Goal: Transaction & Acquisition: Book appointment/travel/reservation

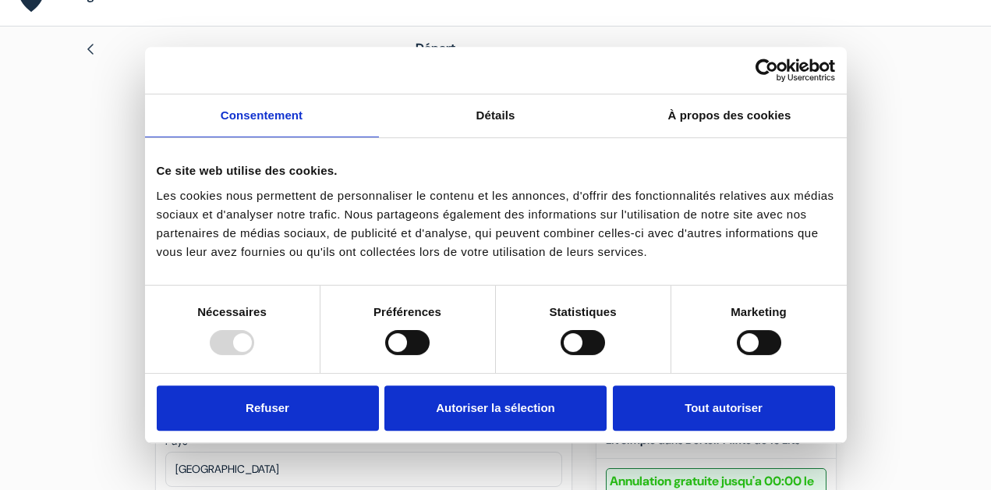
scroll to position [33, 0]
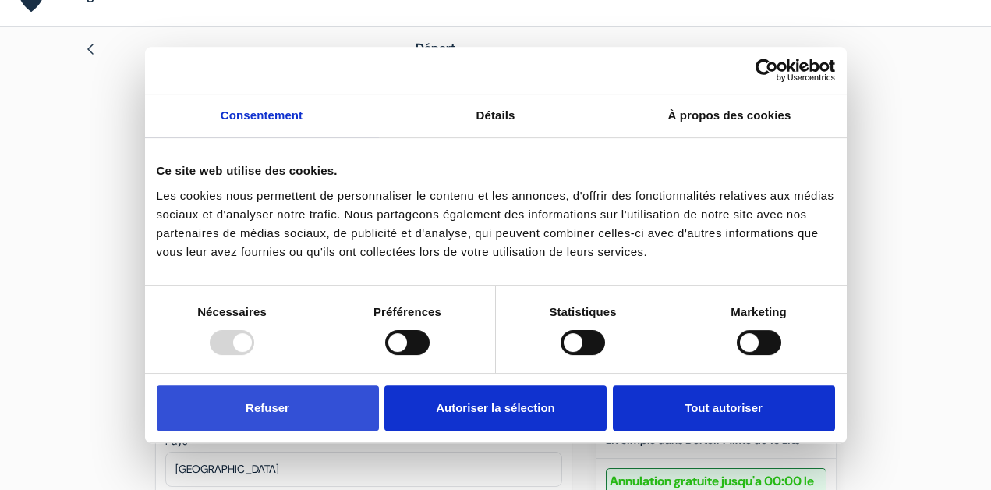
click at [312, 420] on button "Refuser" at bounding box center [268, 407] width 222 height 45
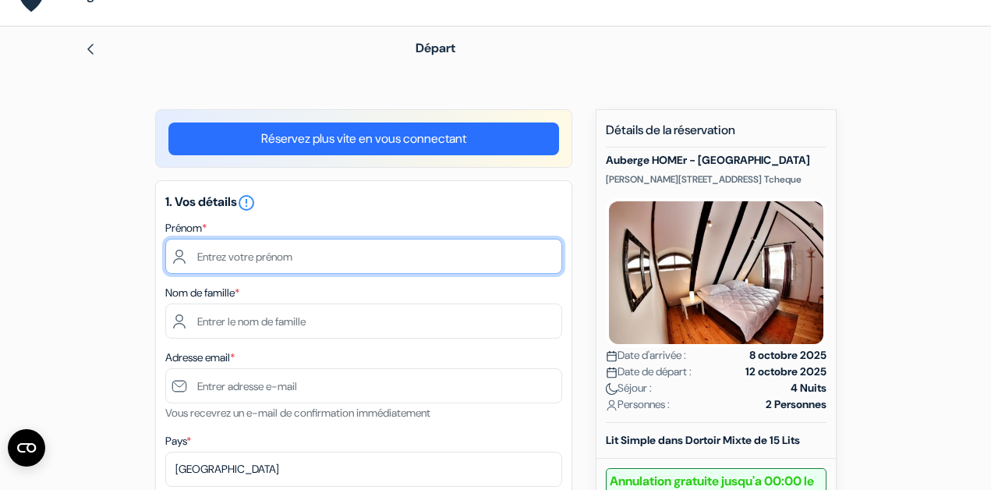
click at [321, 252] on input "text" at bounding box center [363, 256] width 397 height 35
type input "[PERSON_NAME]"
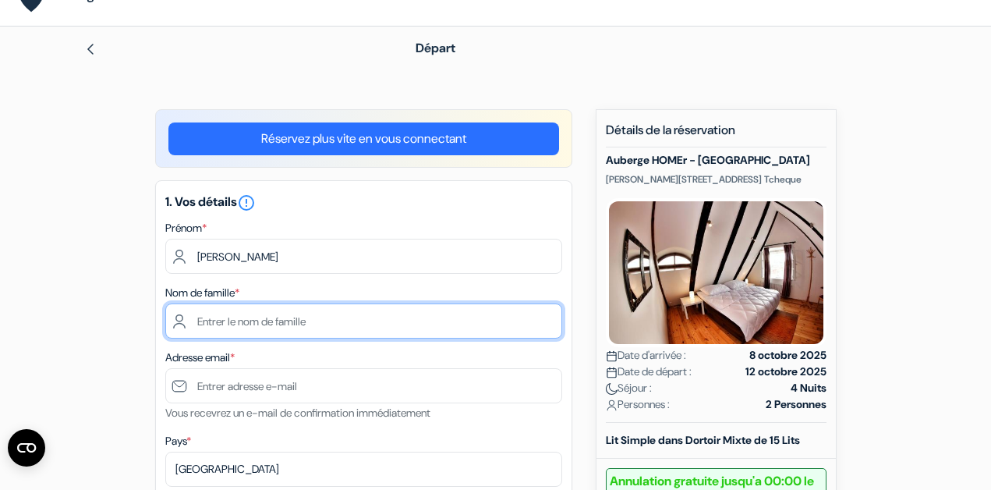
click at [295, 328] on input "text" at bounding box center [363, 320] width 397 height 35
type input "Janneau"
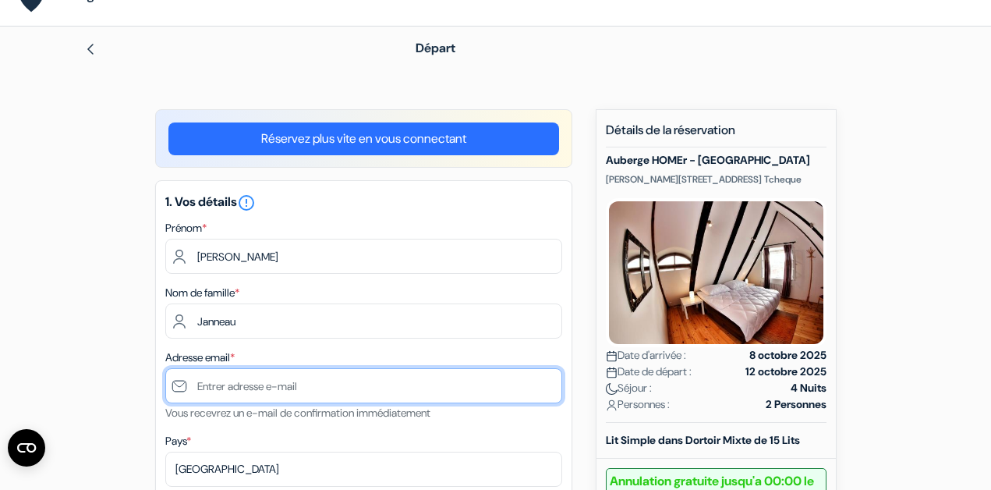
type input "[PERSON_NAME][EMAIL_ADDRESS][DOMAIN_NAME]"
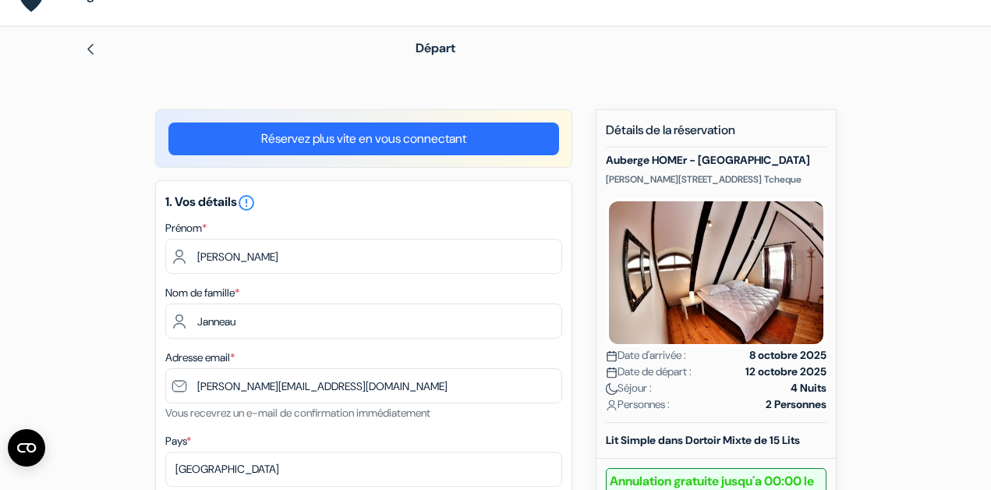
type input "0622347582"
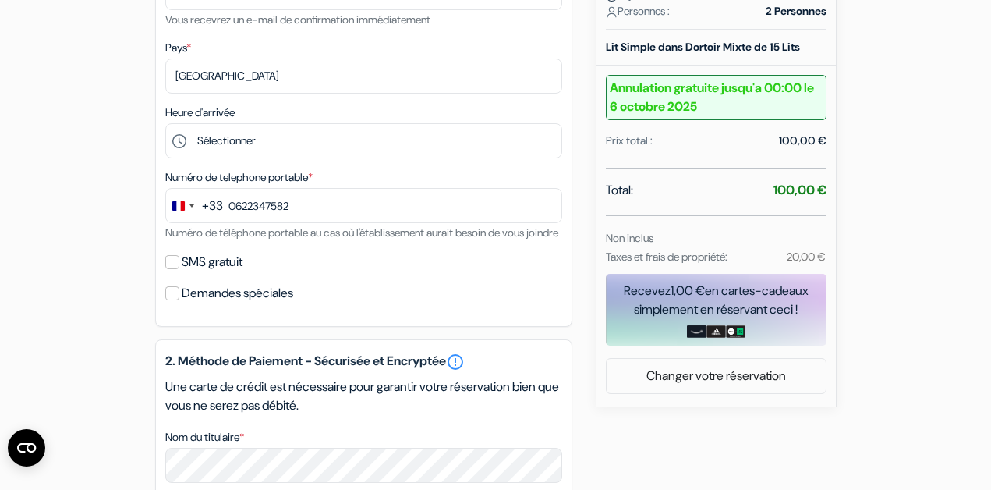
scroll to position [438, 0]
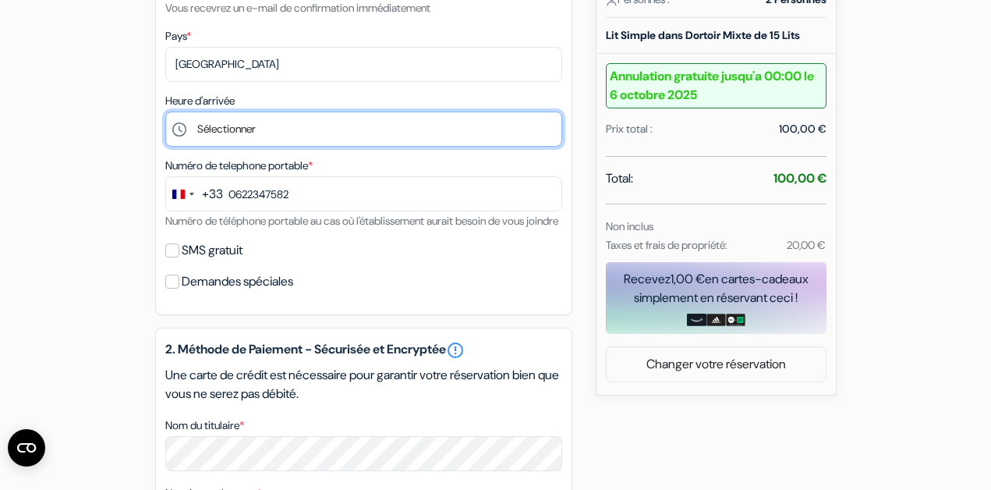
click at [244, 119] on select "Sélectionner 14:00 15:00 16:00 17:00 18:00 19:00 20:00 21:00 22:00 23:00 0:00" at bounding box center [363, 129] width 397 height 35
click at [254, 144] on select "Sélectionner 14:00 15:00 16:00 17:00 18:00 19:00 20:00 21:00 22:00 23:00 0:00" at bounding box center [363, 129] width 397 height 35
select select "21"
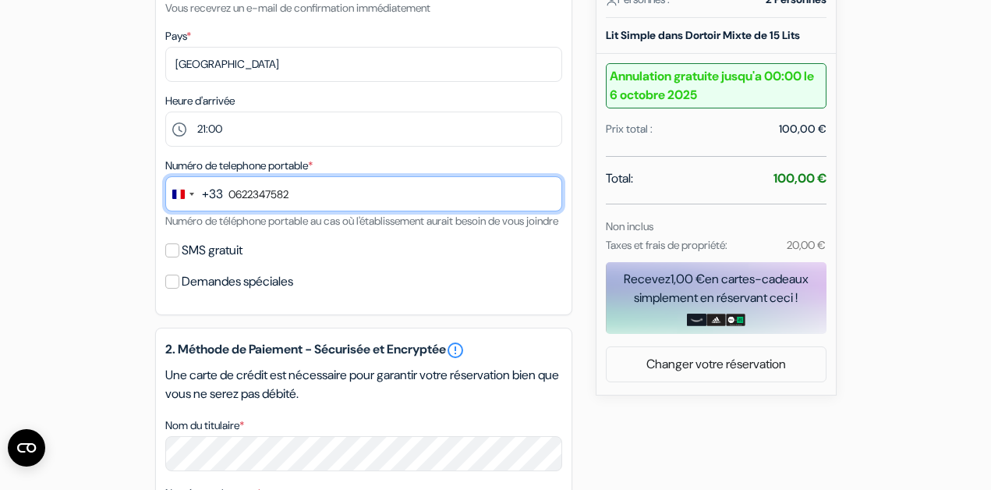
click at [235, 196] on input "0622347582" at bounding box center [363, 193] width 397 height 35
type input "6 22 34 75 82"
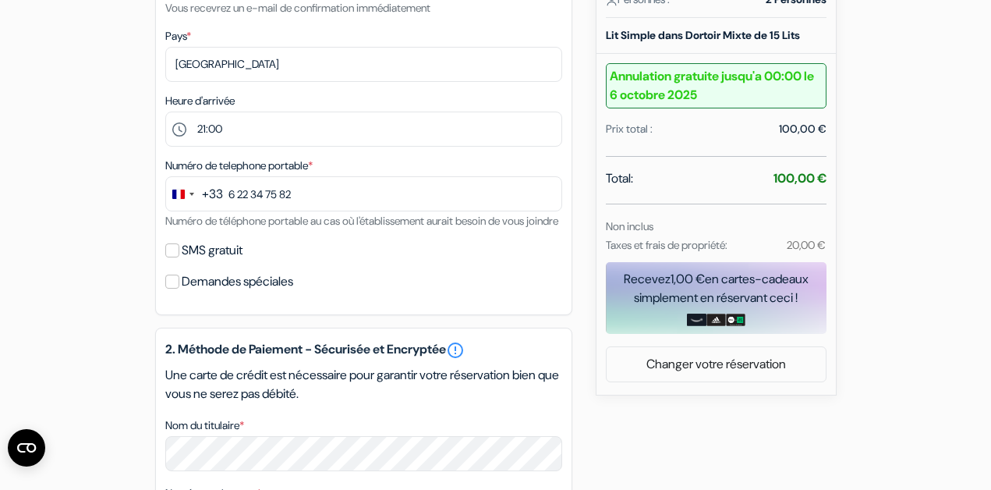
click at [300, 260] on div "1. Vos détails error_outline Prénom * [PERSON_NAME] Nom de famille * [PERSON_NA…" at bounding box center [363, 45] width 417 height 540
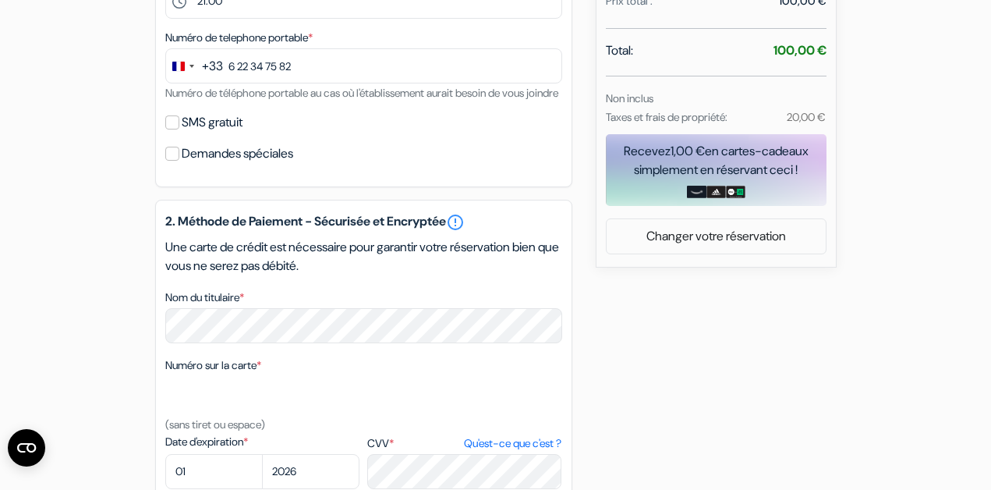
scroll to position [566, 0]
click at [171, 129] on input "SMS gratuit" at bounding box center [172, 122] width 14 height 14
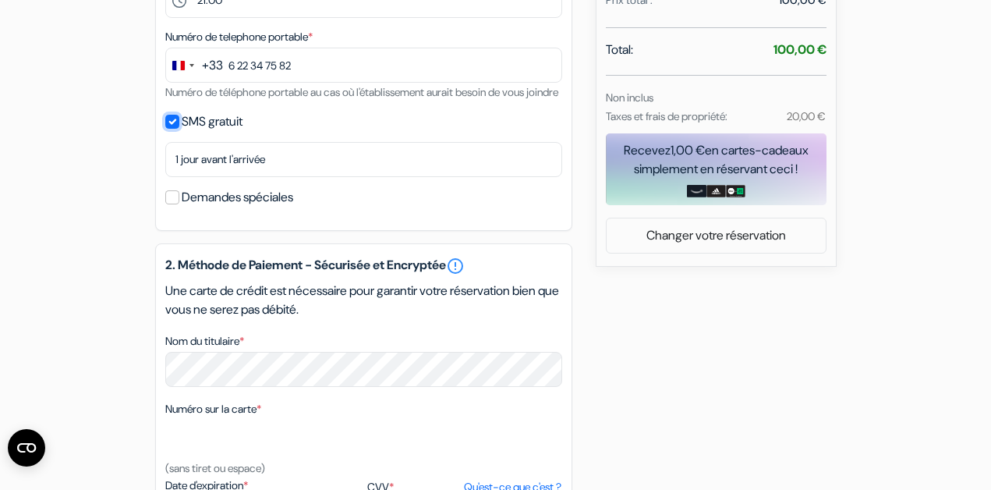
click at [171, 129] on input "SMS gratuit" at bounding box center [172, 122] width 14 height 14
checkbox input "false"
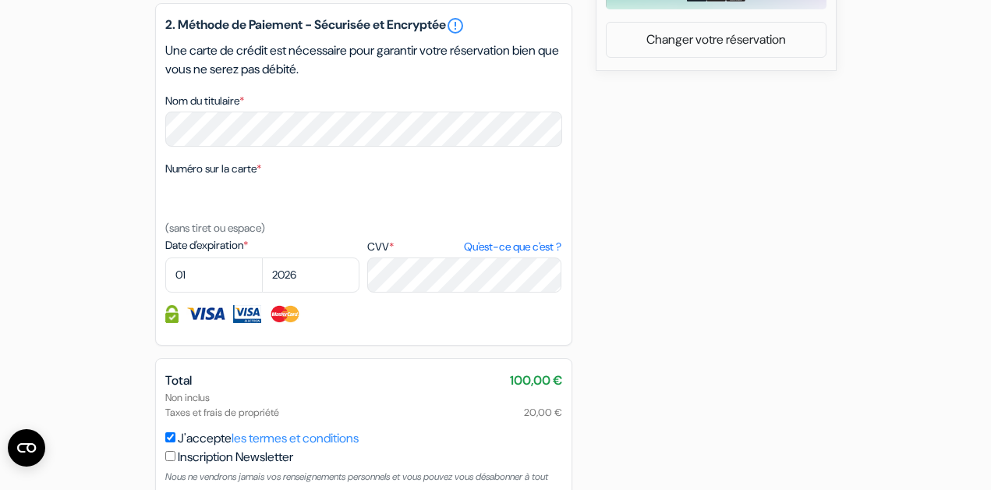
scroll to position [760, 0]
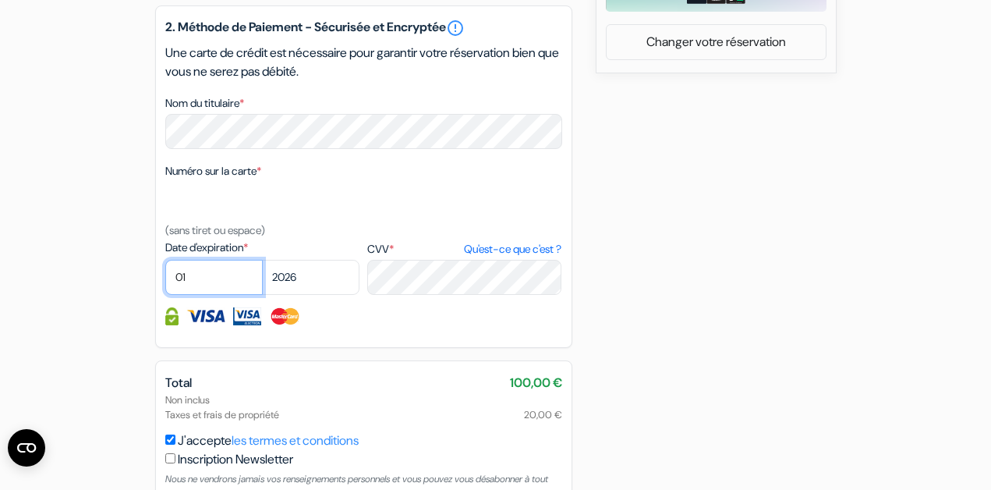
click at [209, 295] on select "01 02 03 04 05 06 07 08 09 10 11 12" at bounding box center [214, 277] width 98 height 35
select select "09"
click at [319, 295] on select "2025 2026 2027 2028 2029 2030 2031 2032 2033 2034 2035 2036 2037 2038 2039 2040…" at bounding box center [311, 277] width 98 height 35
select select "2029"
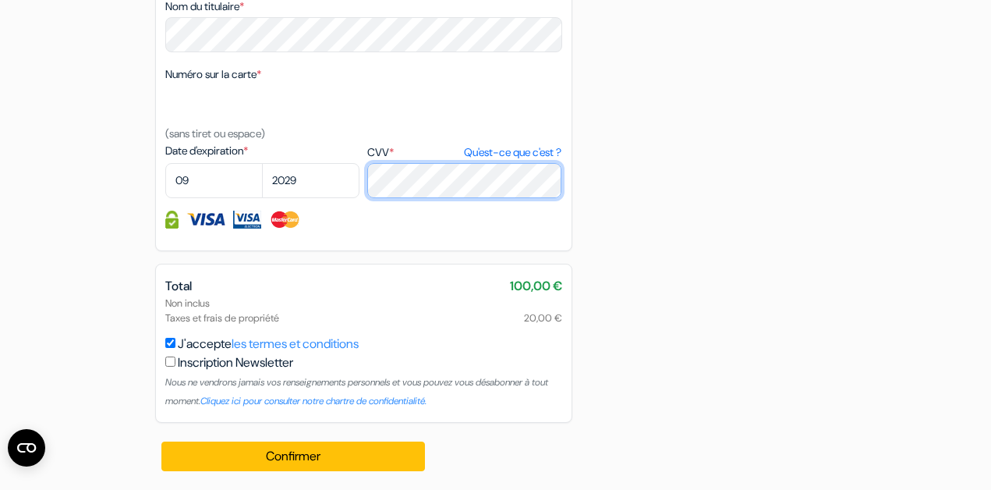
scroll to position [879, 0]
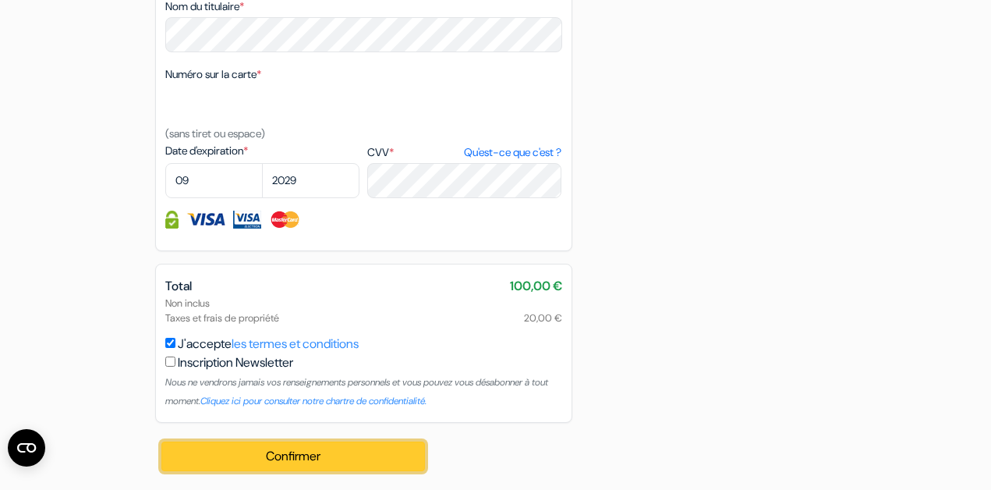
click at [356, 449] on button "Confirmer Loading..." at bounding box center [293, 456] width 264 height 30
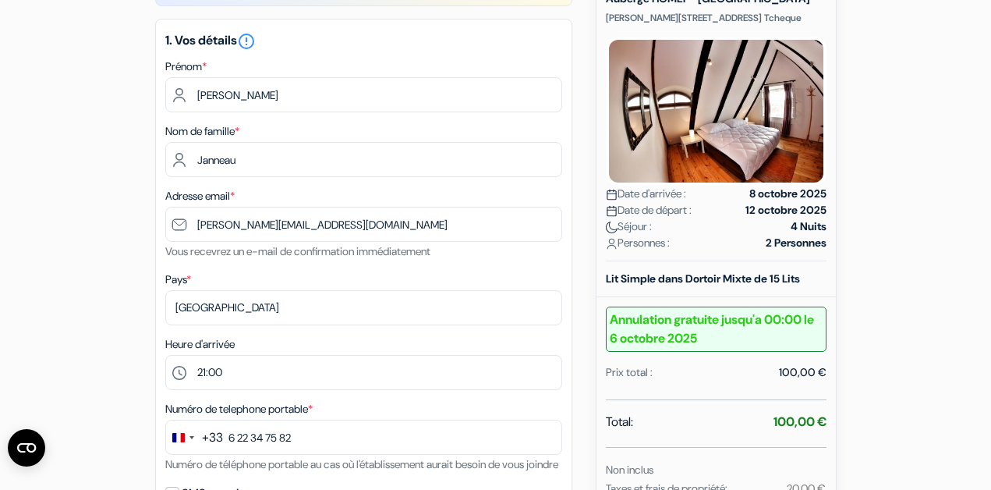
scroll to position [0, 0]
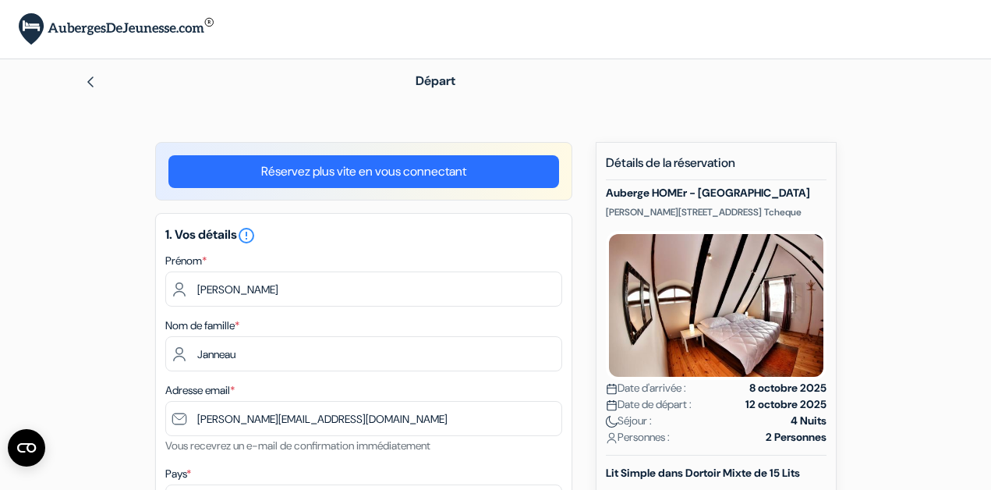
click at [458, 172] on link "Réservez plus vite en vous connectant" at bounding box center [363, 171] width 391 height 33
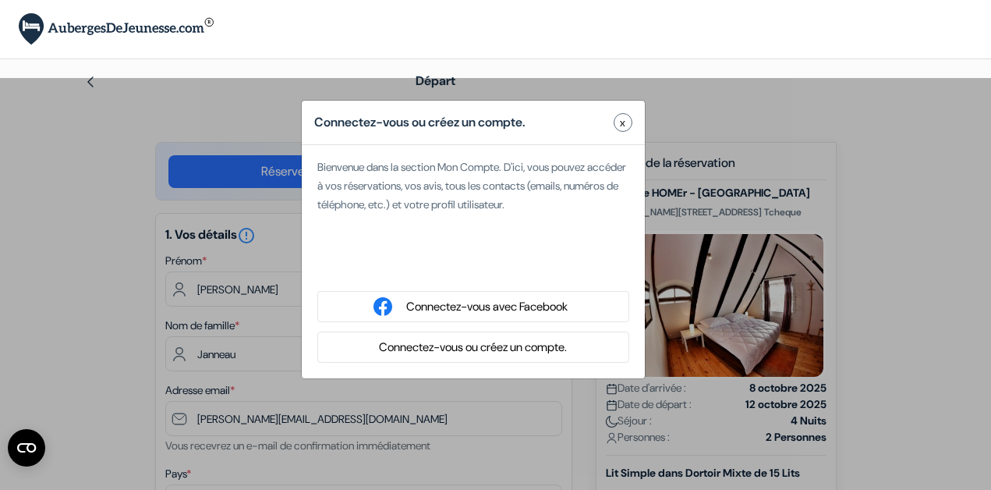
click at [626, 121] on button "x" at bounding box center [623, 122] width 19 height 19
